Goal: Task Accomplishment & Management: Manage account settings

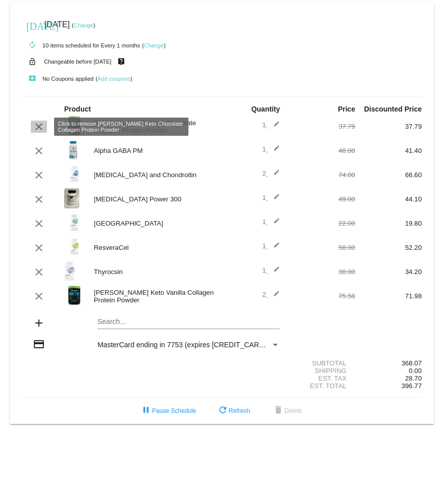
click at [38, 127] on mat-icon "clear" at bounding box center [39, 127] width 12 height 12
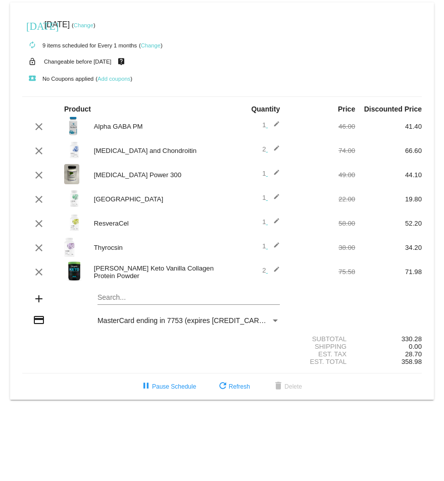
click at [279, 268] on mat-icon "edit" at bounding box center [274, 272] width 12 height 12
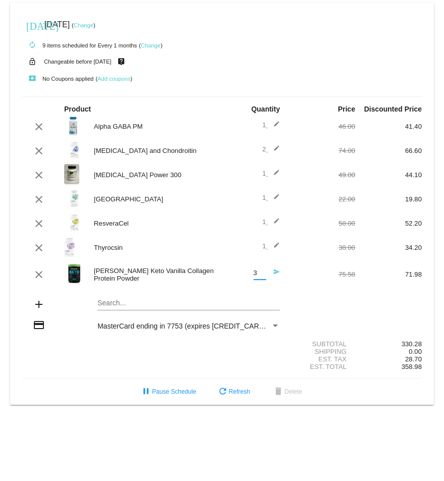
type input "3"
click at [261, 270] on input "3" at bounding box center [260, 274] width 13 height 8
click at [277, 270] on mat-icon "send" at bounding box center [274, 275] width 12 height 12
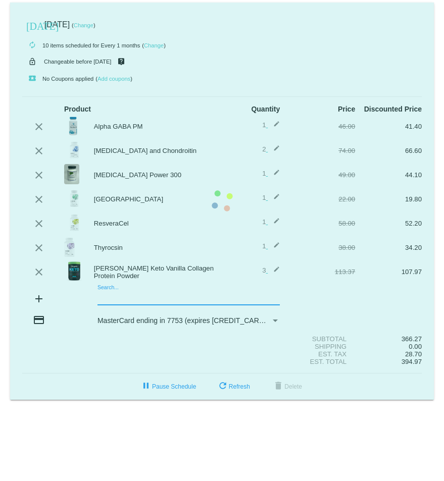
click at [107, 293] on mat-card "[DATE] [DATE] ( Change ) autorenew 10 items scheduled for Every 1 months ( Chan…" at bounding box center [222, 202] width 424 height 398
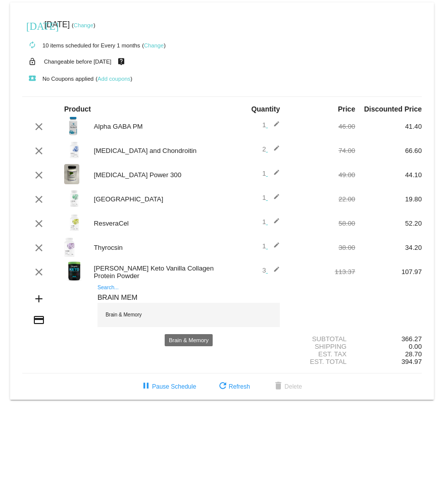
type input "BRAIN MEM"
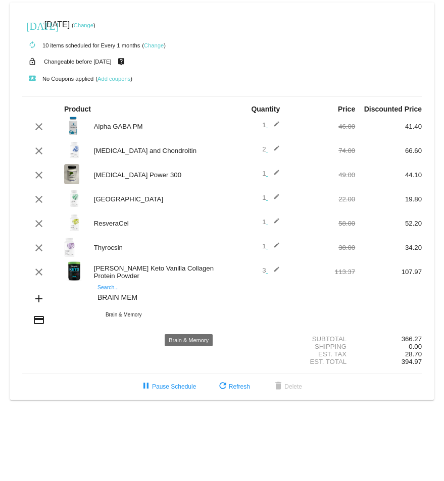
click at [130, 314] on div "Brain & Memory" at bounding box center [188, 315] width 182 height 24
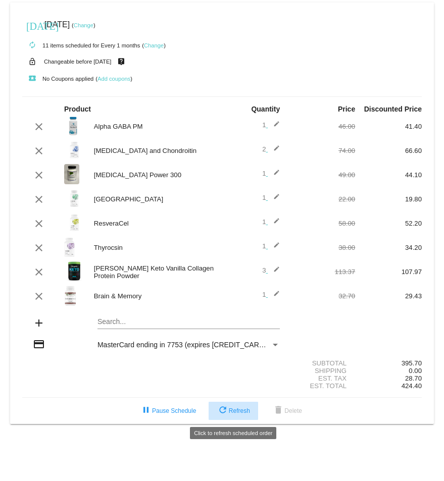
click at [241, 404] on button "refresh Refresh" at bounding box center [234, 411] width 50 height 18
click at [230, 410] on span "refresh Refresh" at bounding box center [233, 411] width 33 height 7
click at [248, 411] on span "refresh Refresh" at bounding box center [233, 411] width 33 height 7
